Goal: Navigation & Orientation: Go to known website

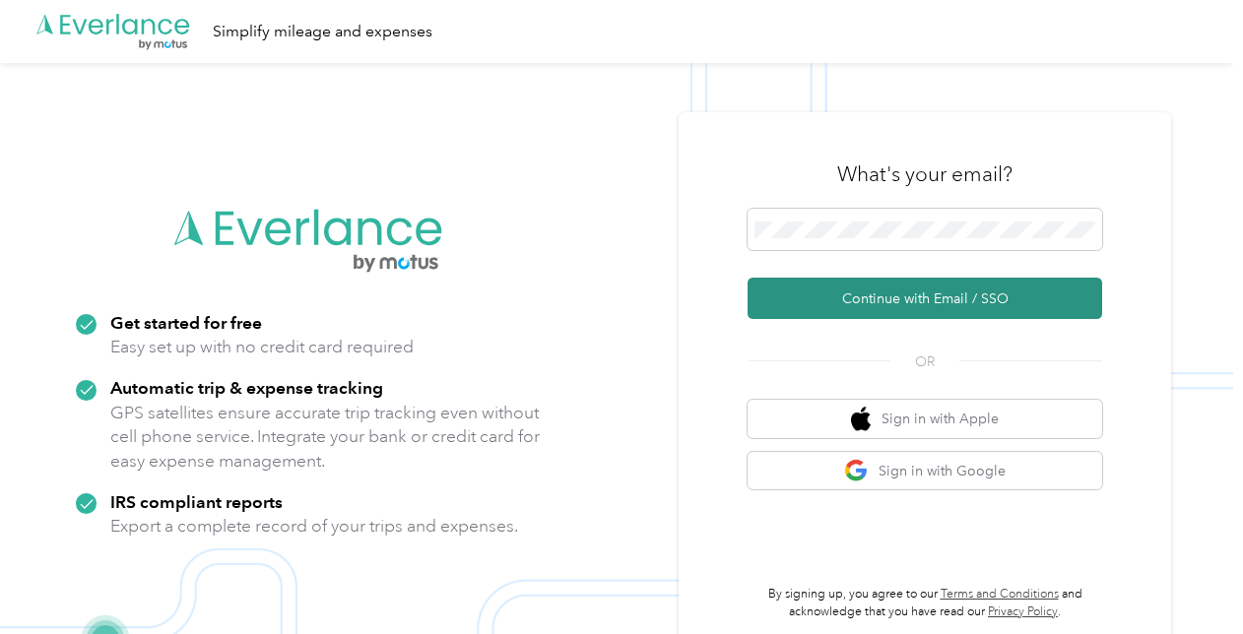
click at [866, 299] on button "Continue with Email / SSO" at bounding box center [924, 298] width 354 height 41
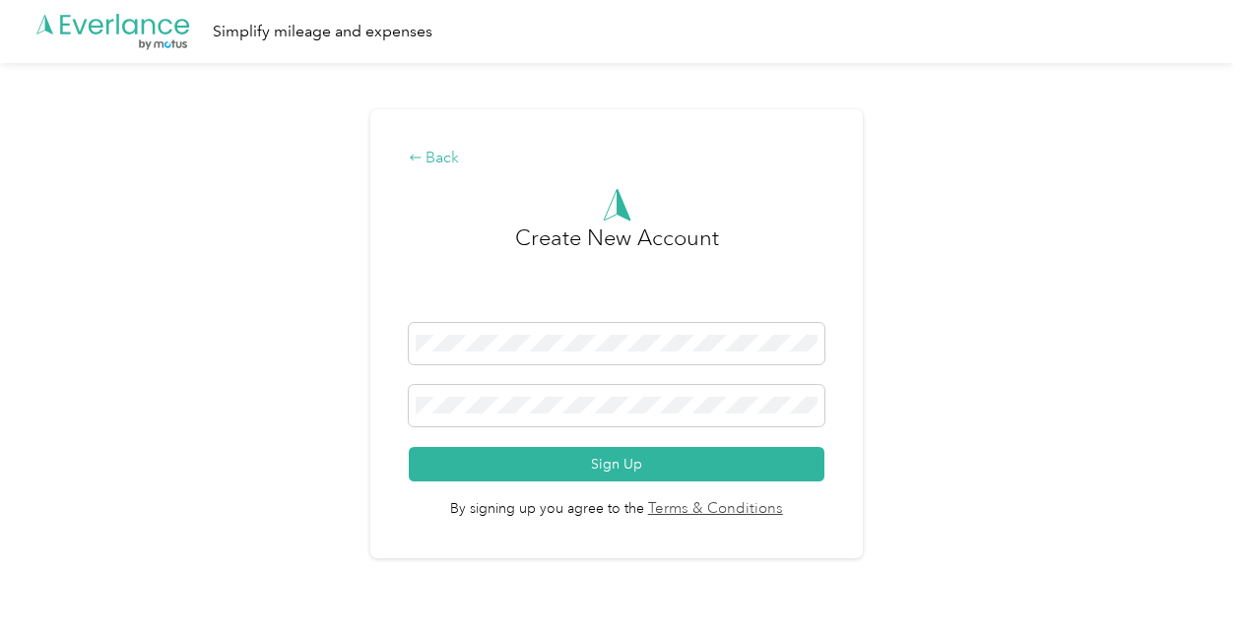
click at [432, 158] on div "Back" at bounding box center [617, 159] width 416 height 24
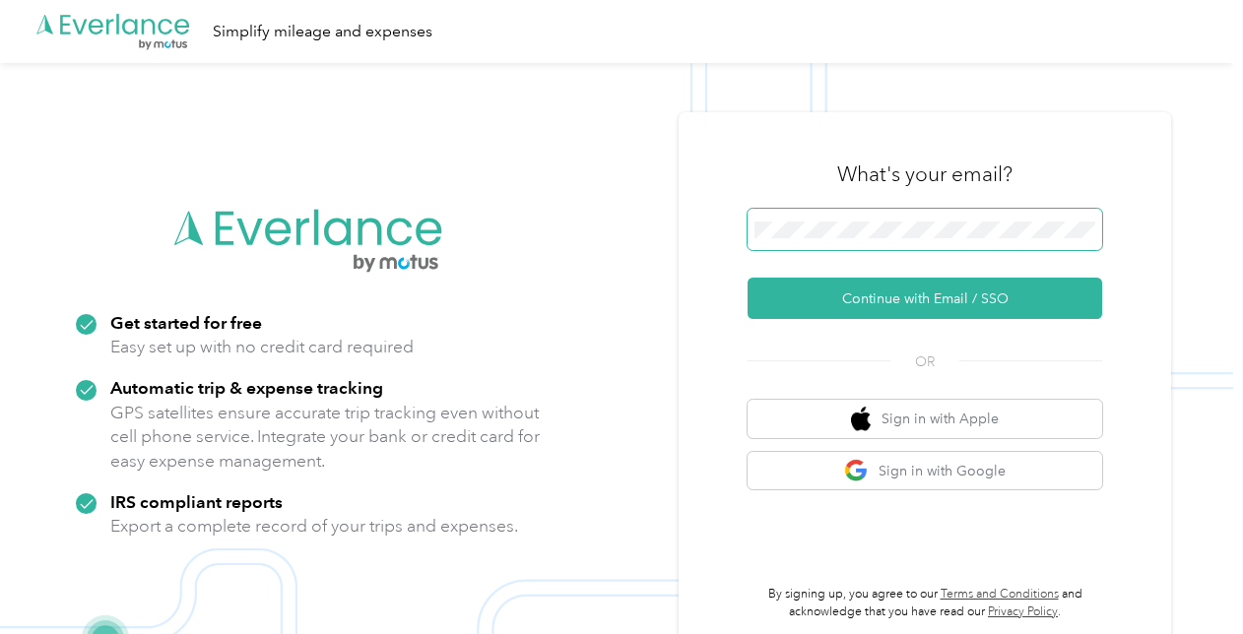
click at [887, 242] on span at bounding box center [924, 229] width 354 height 41
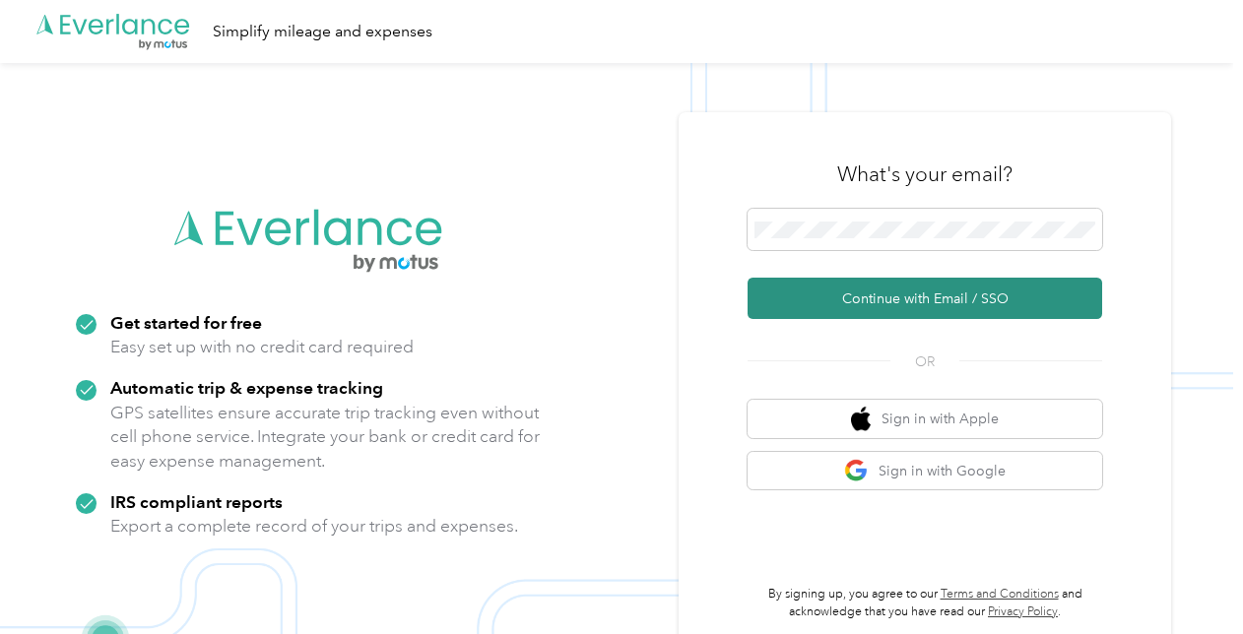
click at [849, 284] on button "Continue with Email / SSO" at bounding box center [924, 298] width 354 height 41
